Goal: Check status: Check status

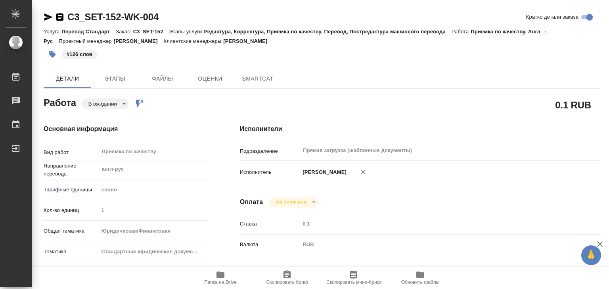
type textarea "x"
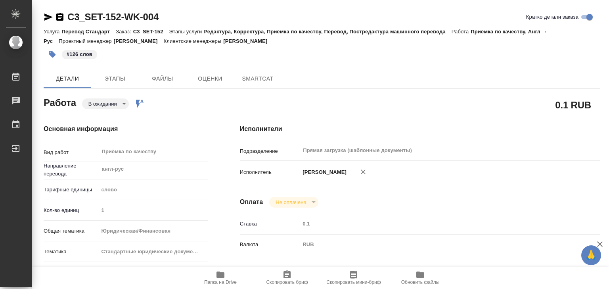
type textarea "x"
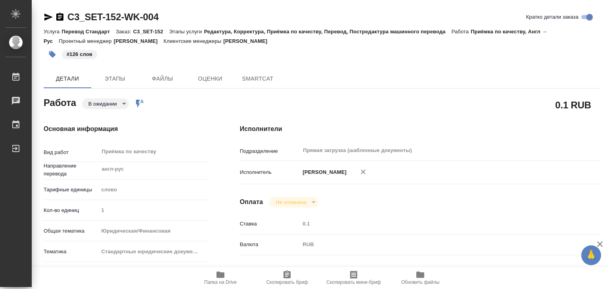
type textarea "x"
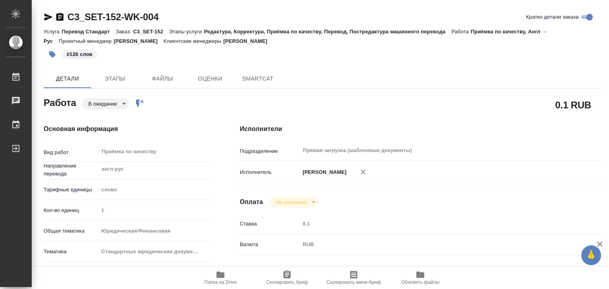
type textarea "x"
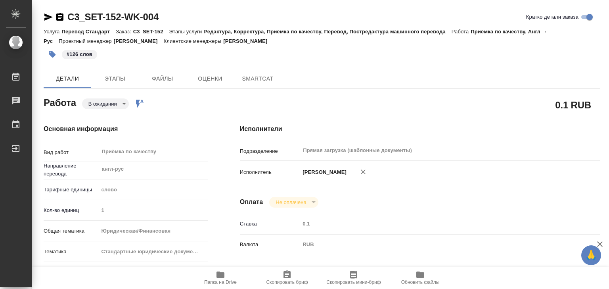
type textarea "x"
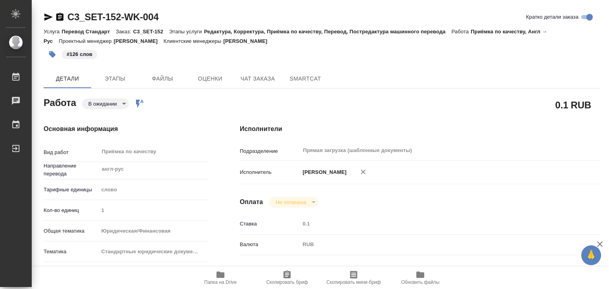
type textarea "x"
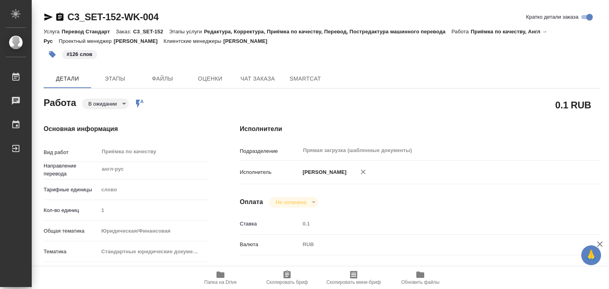
type textarea "x"
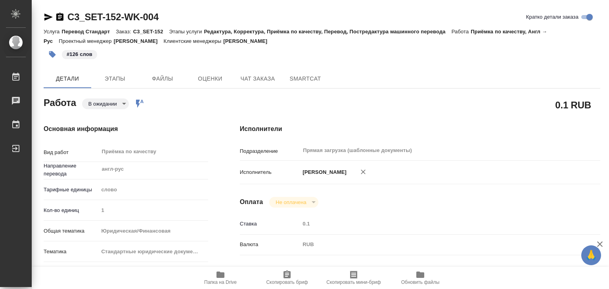
type textarea "x"
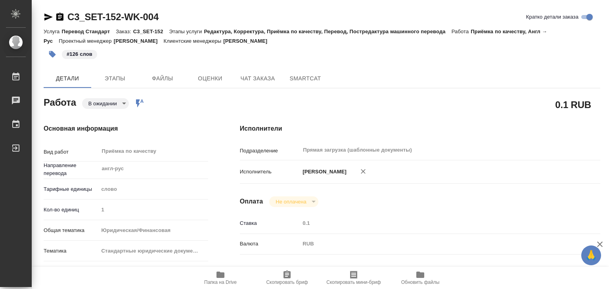
type textarea "x"
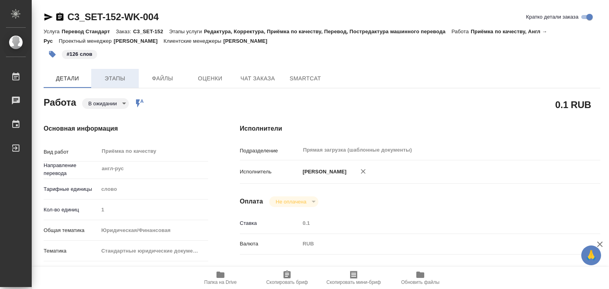
type textarea "x"
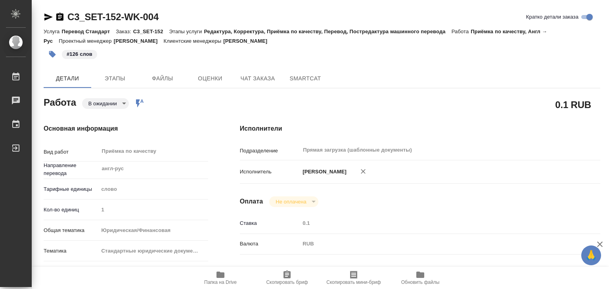
click at [98, 102] on body "🙏 .cls-1 fill:#fff; AWATERA Alilekova [PERSON_NAME] Работы 0 Чаты График Выйти …" at bounding box center [304, 144] width 609 height 289
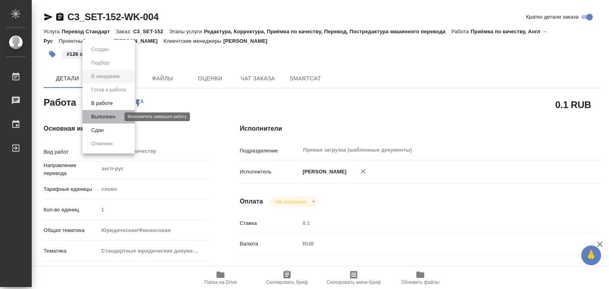
click at [108, 118] on button "Выполнен" at bounding box center [103, 117] width 29 height 9
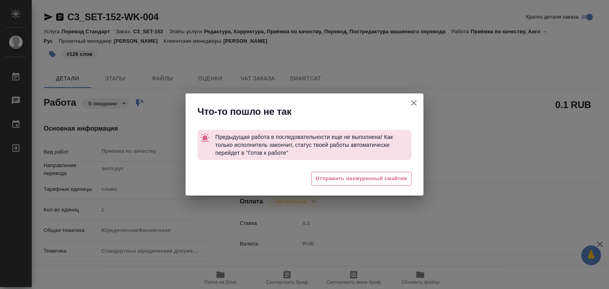
type textarea "x"
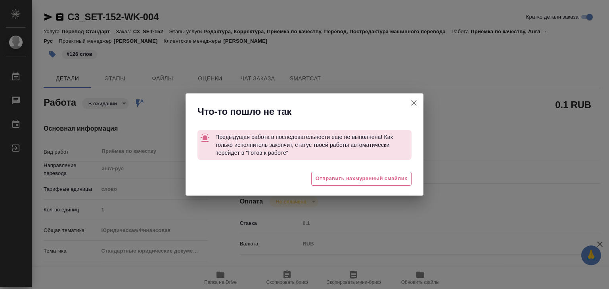
click at [413, 101] on icon "button" at bounding box center [414, 103] width 10 height 10
type textarea "x"
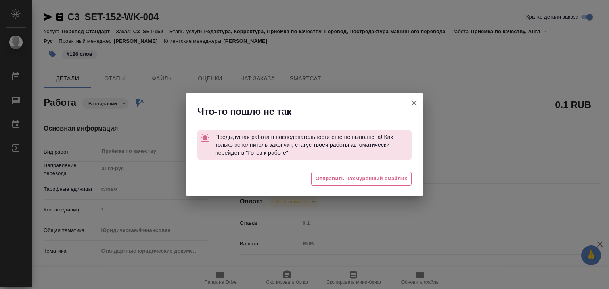
type textarea "x"
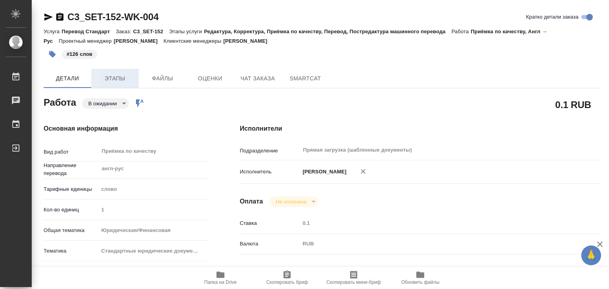
click at [113, 81] on span "Этапы" at bounding box center [115, 79] width 38 height 10
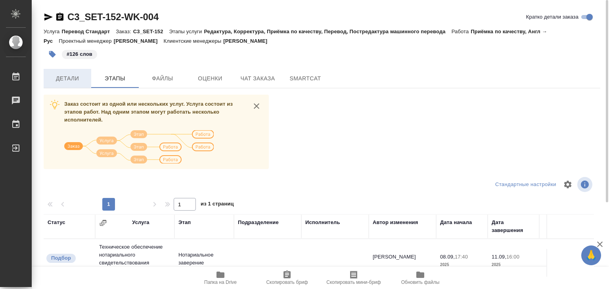
click at [76, 81] on span "Детали" at bounding box center [67, 79] width 38 height 10
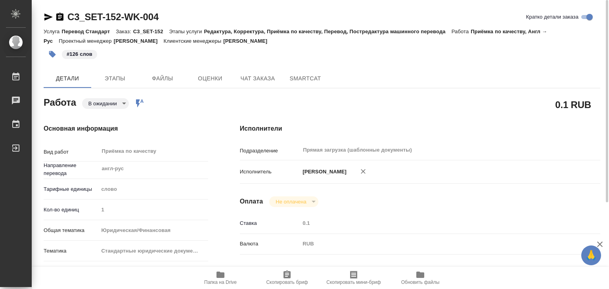
type textarea "x"
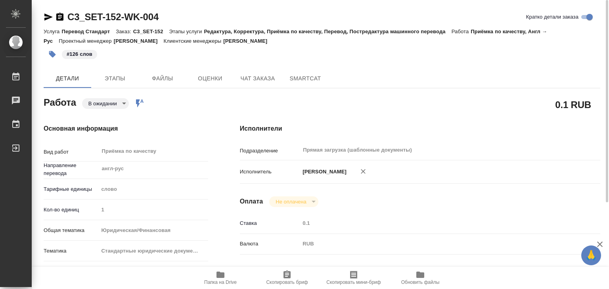
type textarea "x"
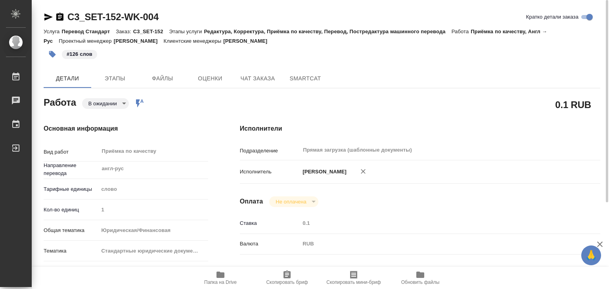
type textarea "x"
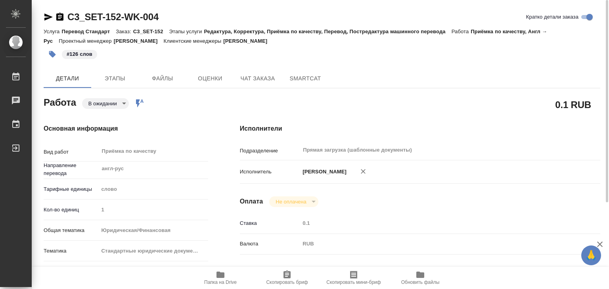
type textarea "x"
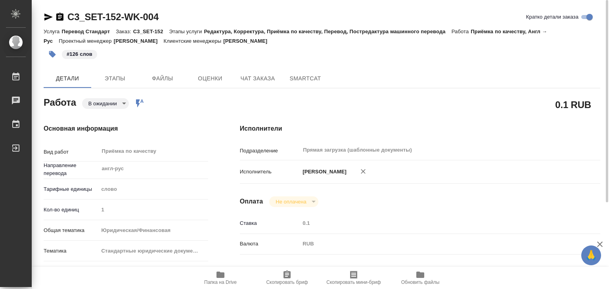
type textarea "x"
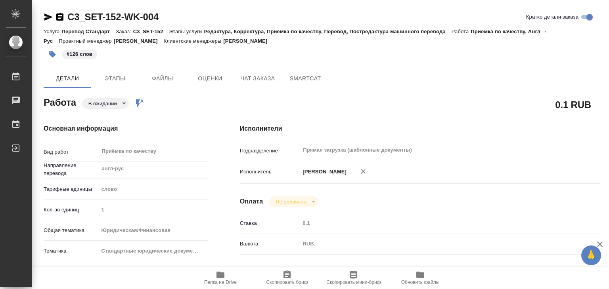
type textarea "x"
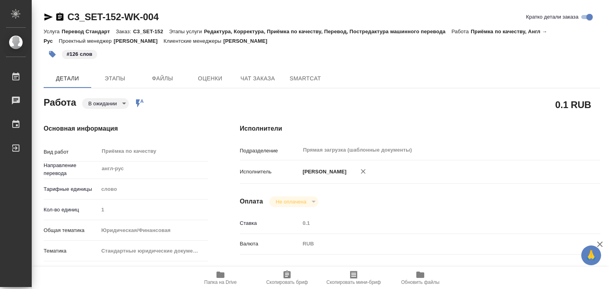
click at [95, 97] on div "Работа В ожидании pending Работа включена в последовательность" at bounding box center [126, 102] width 164 height 14
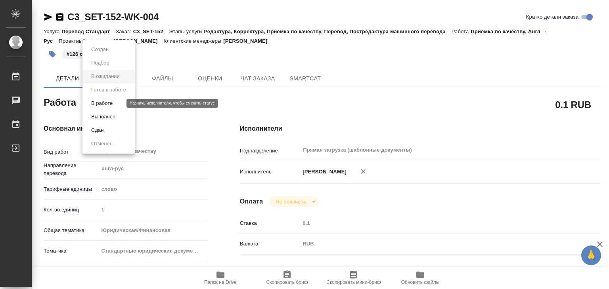
click at [98, 104] on body "🙏 .cls-1 fill:#fff; AWATERA Alilekova [PERSON_NAME] Работы 0 Чаты График Выйти …" at bounding box center [304, 144] width 609 height 289
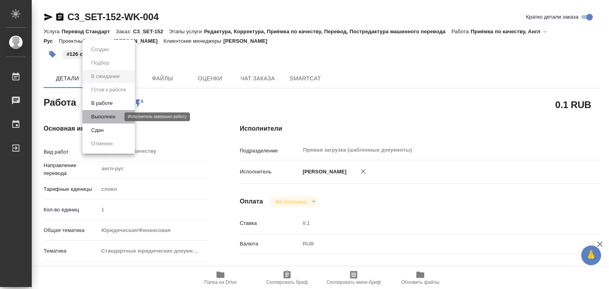
click at [103, 118] on button "Выполнен" at bounding box center [103, 117] width 29 height 9
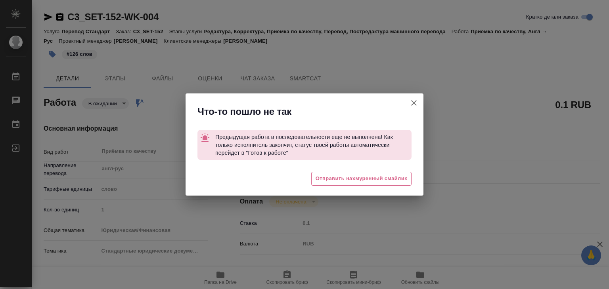
type textarea "x"
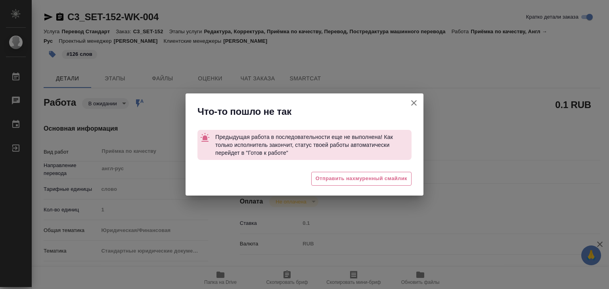
type textarea "x"
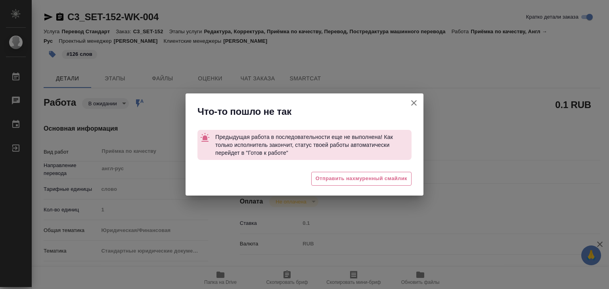
click at [419, 100] on button "Кратко детали заказа" at bounding box center [413, 103] width 19 height 19
type textarea "x"
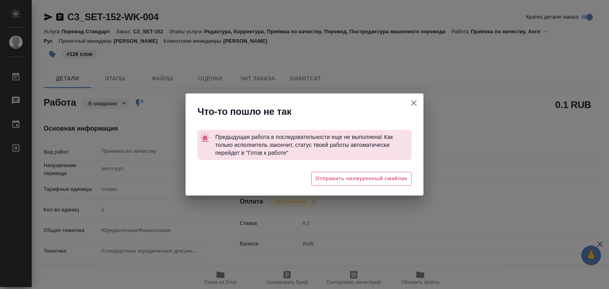
type textarea "x"
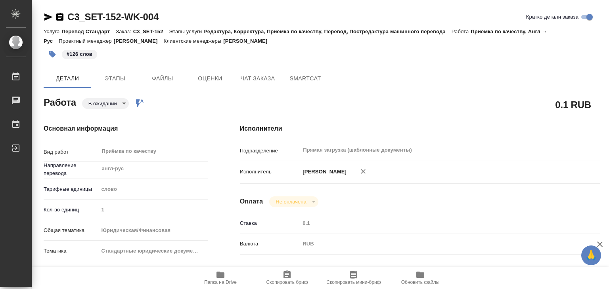
type textarea "x"
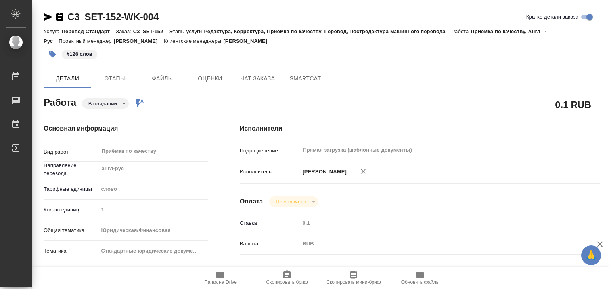
type textarea "x"
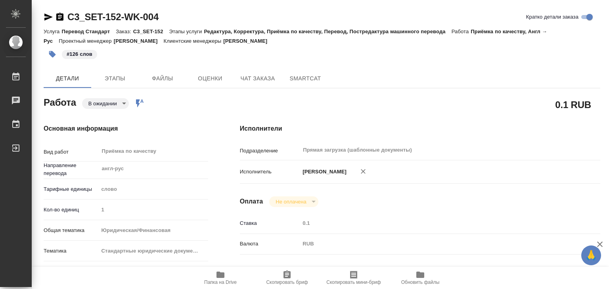
type textarea "x"
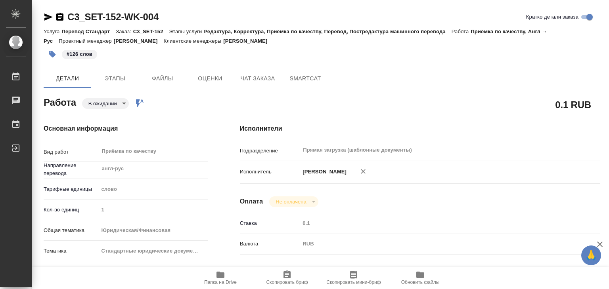
click at [100, 107] on body "🙏 .cls-1 fill:#fff; AWATERA Alilekova [PERSON_NAME] Работы 0 Чаты График Выйти …" at bounding box center [304, 144] width 609 height 289
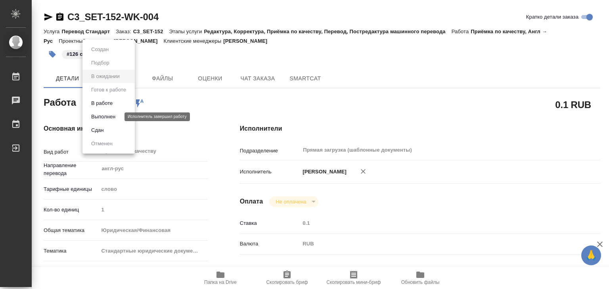
click at [105, 117] on button "Выполнен" at bounding box center [103, 117] width 29 height 9
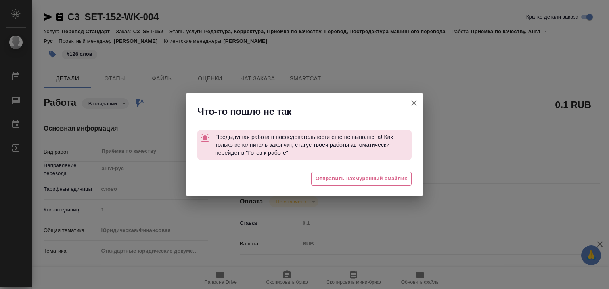
type textarea "x"
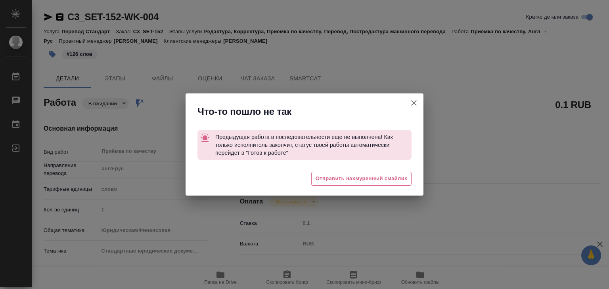
type textarea "x"
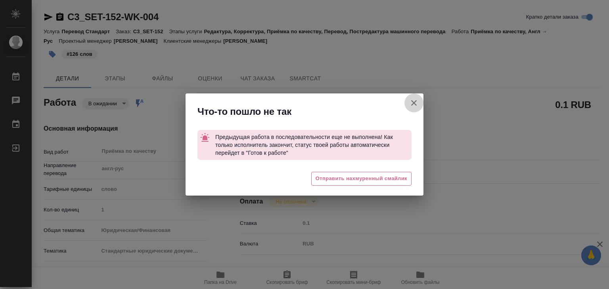
click at [414, 103] on icon "button" at bounding box center [414, 103] width 6 height 6
type textarea "x"
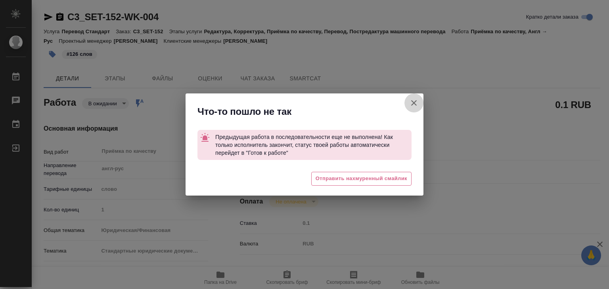
type textarea "x"
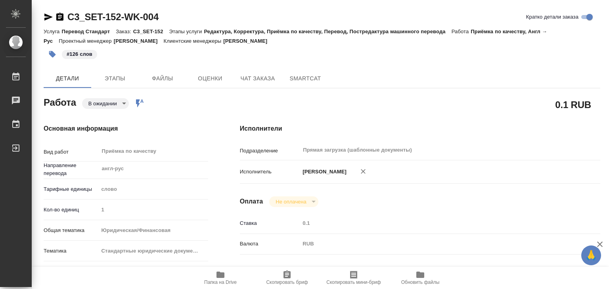
type textarea "x"
